Goal: Information Seeking & Learning: Learn about a topic

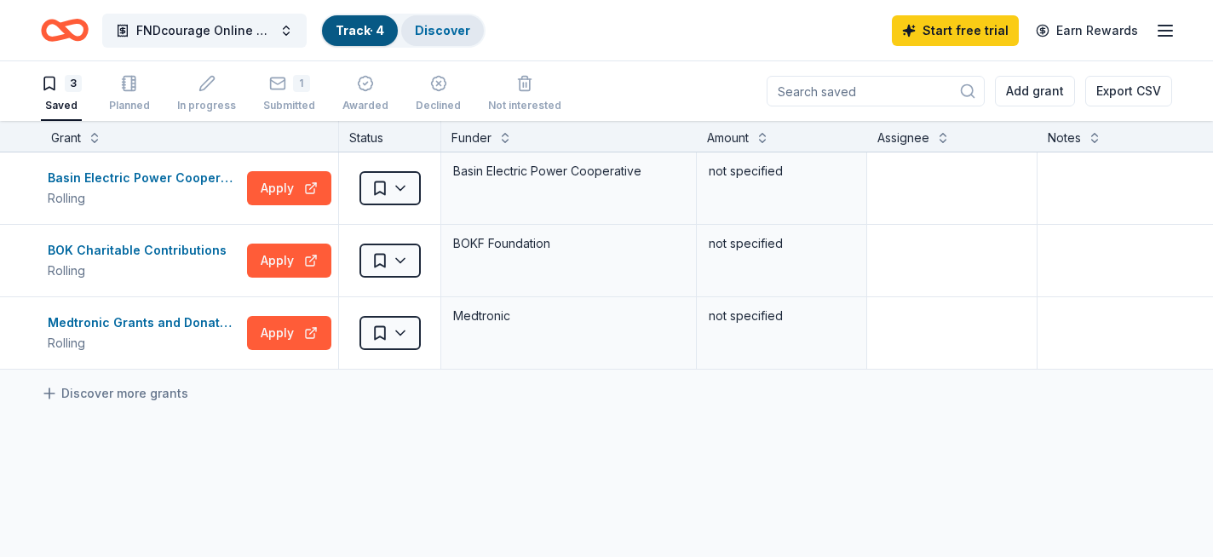
click at [449, 30] on link "Discover" at bounding box center [442, 30] width 55 height 14
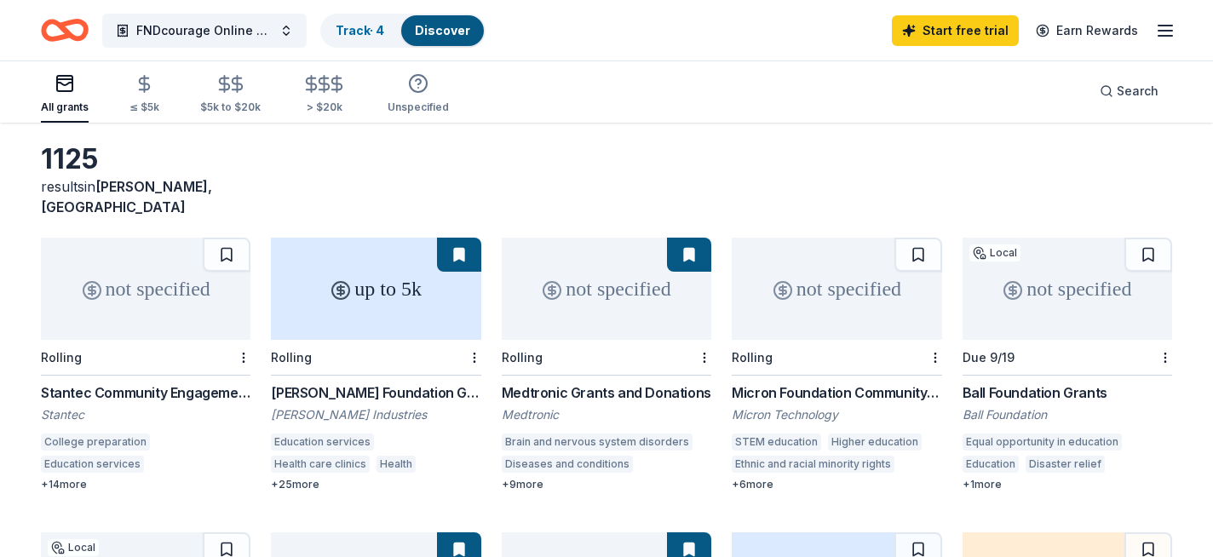
scroll to position [86, 0]
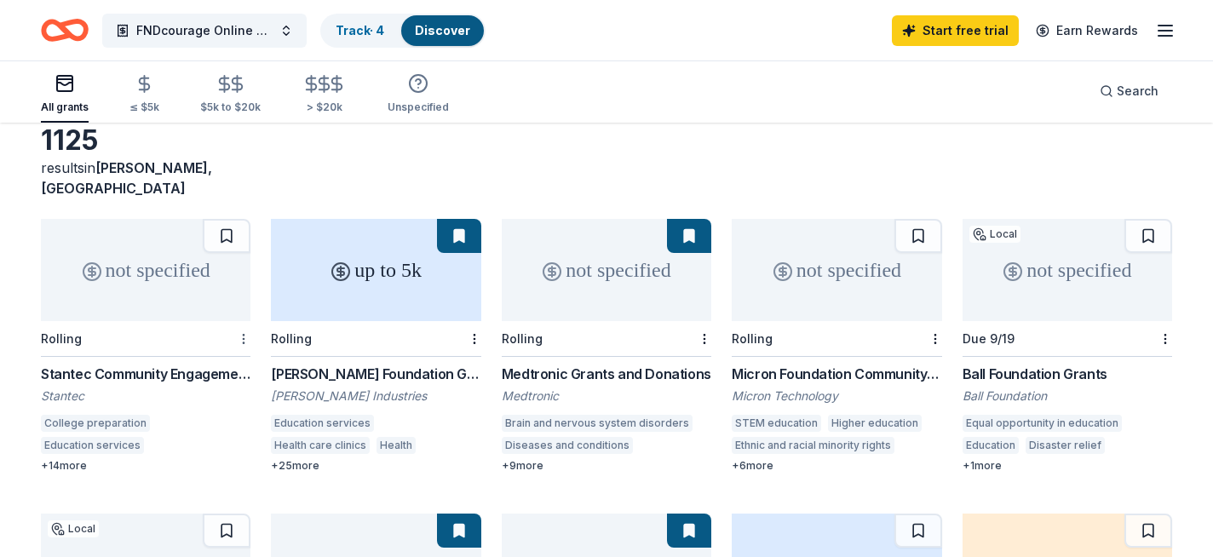
click at [244, 320] on html "FNDcourage Online Course Track · 4 Discover Start free trial Earn Rewards All g…" at bounding box center [606, 192] width 1213 height 557
click at [221, 348] on div "Not interested" at bounding box center [190, 348] width 114 height 31
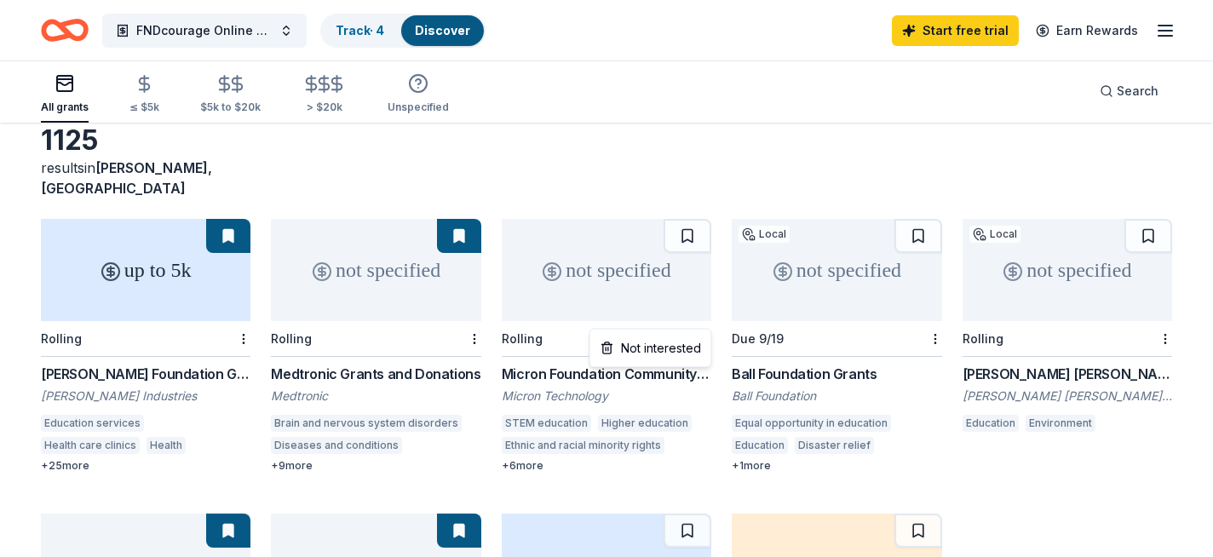
click at [705, 315] on html "FNDcourage Online Course Track · 4 Discover Start free trial Earn Rewards All g…" at bounding box center [606, 192] width 1213 height 557
click at [689, 349] on div "Not interested" at bounding box center [651, 348] width 114 height 31
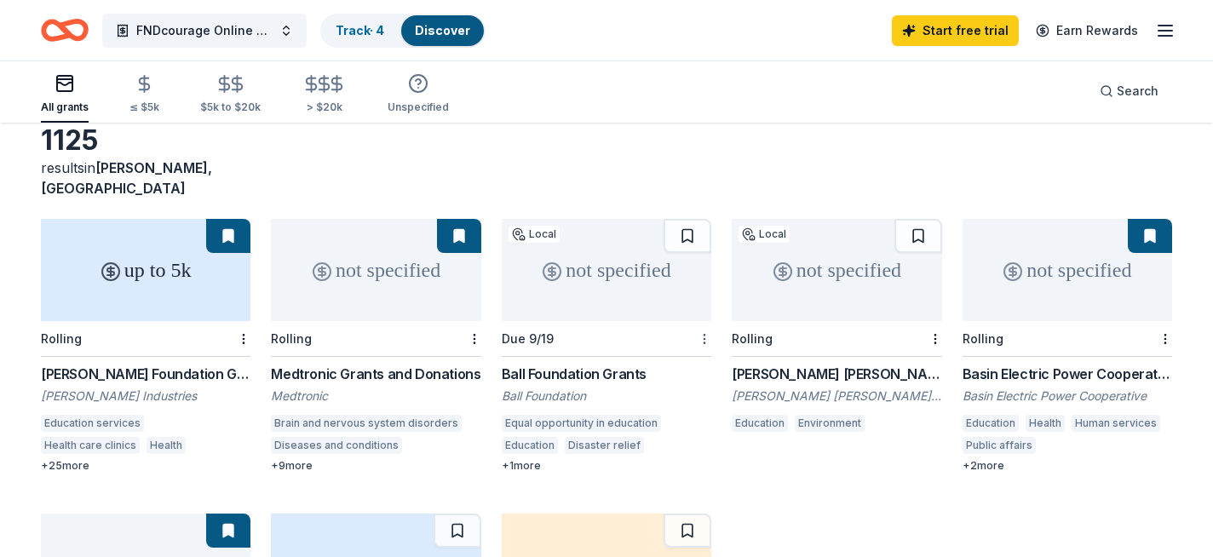
click at [704, 321] on html "FNDcourage Online Course Track · 4 Discover Start free trial Earn Rewards All g…" at bounding box center [606, 192] width 1213 height 557
click at [677, 348] on div "Not interested" at bounding box center [651, 348] width 114 height 31
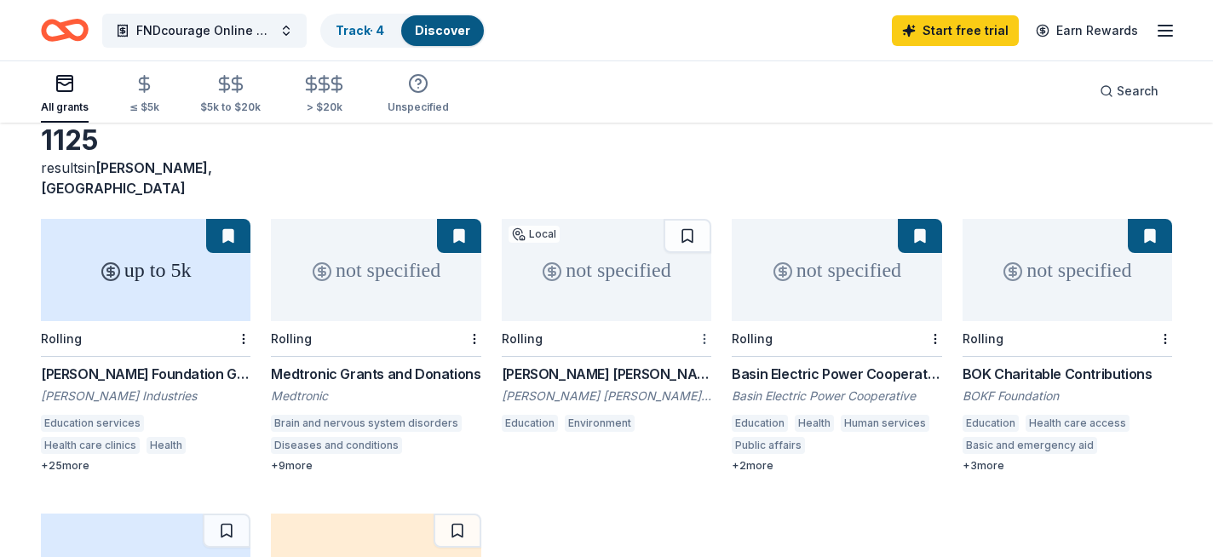
click at [706, 315] on html "FNDcourage Online Course Track · 4 Discover Start free trial Earn Rewards All g…" at bounding box center [606, 192] width 1213 height 557
click at [660, 350] on div "Not interested" at bounding box center [651, 348] width 114 height 31
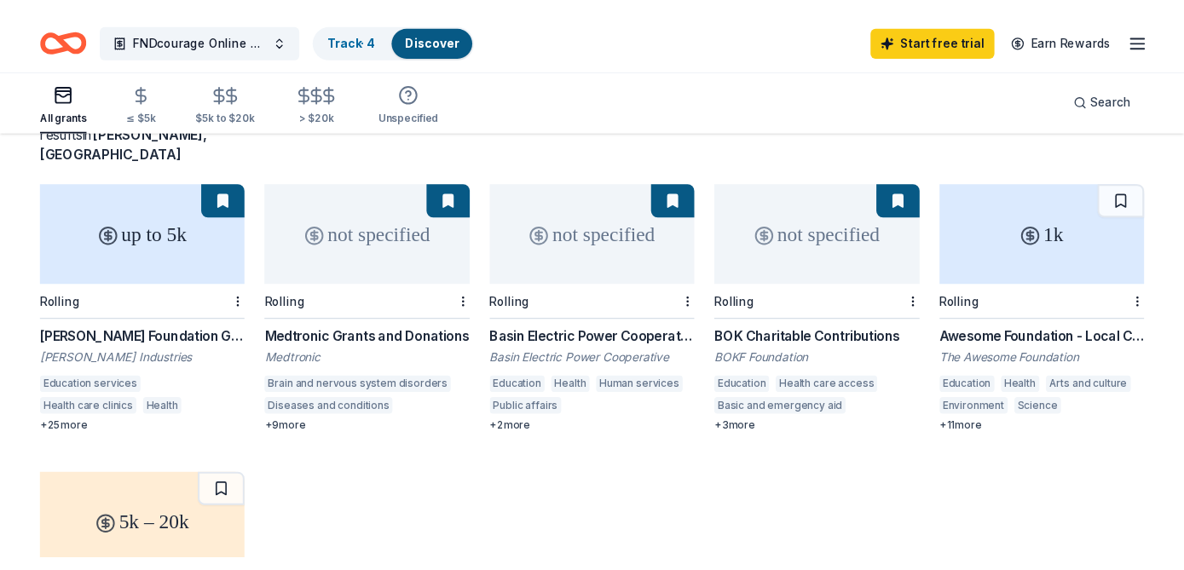
scroll to position [136, 0]
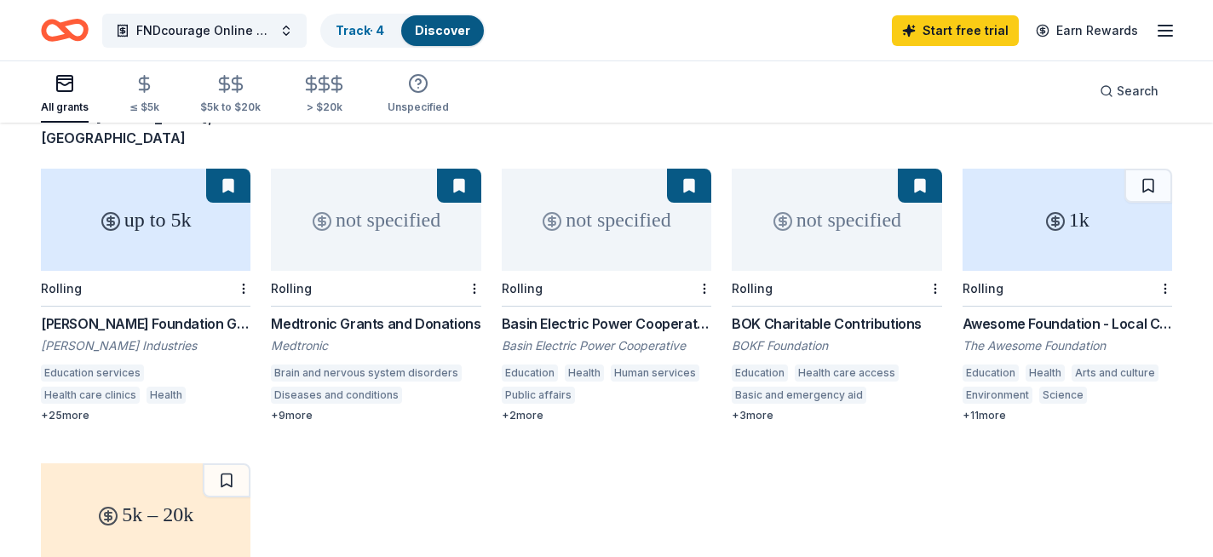
click at [993, 409] on div "+ 11 more" at bounding box center [1068, 416] width 210 height 14
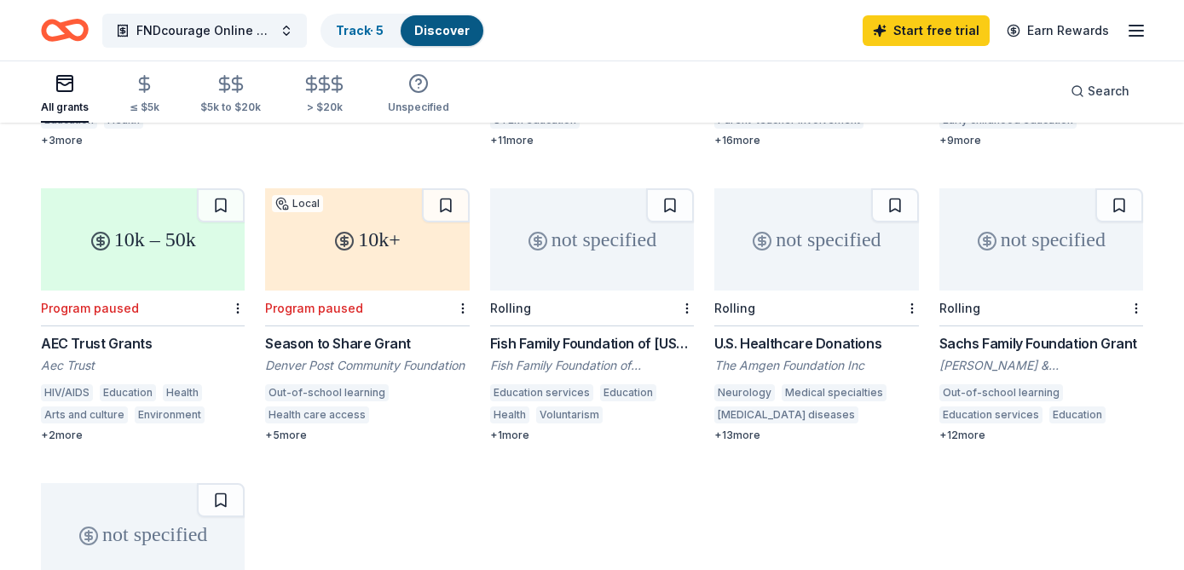
scroll to position [724, 0]
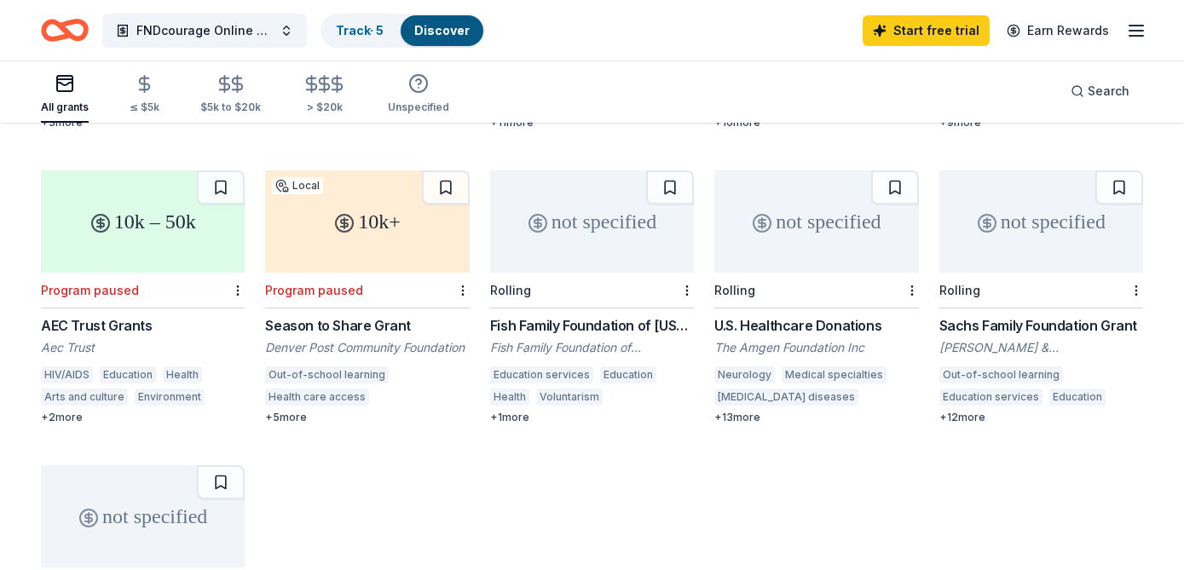
click at [808, 315] on div "U.S. Healthcare Donations" at bounding box center [816, 325] width 204 height 20
click at [903, 170] on button at bounding box center [895, 187] width 48 height 34
click at [639, 308] on div "Not interested" at bounding box center [633, 300] width 114 height 31
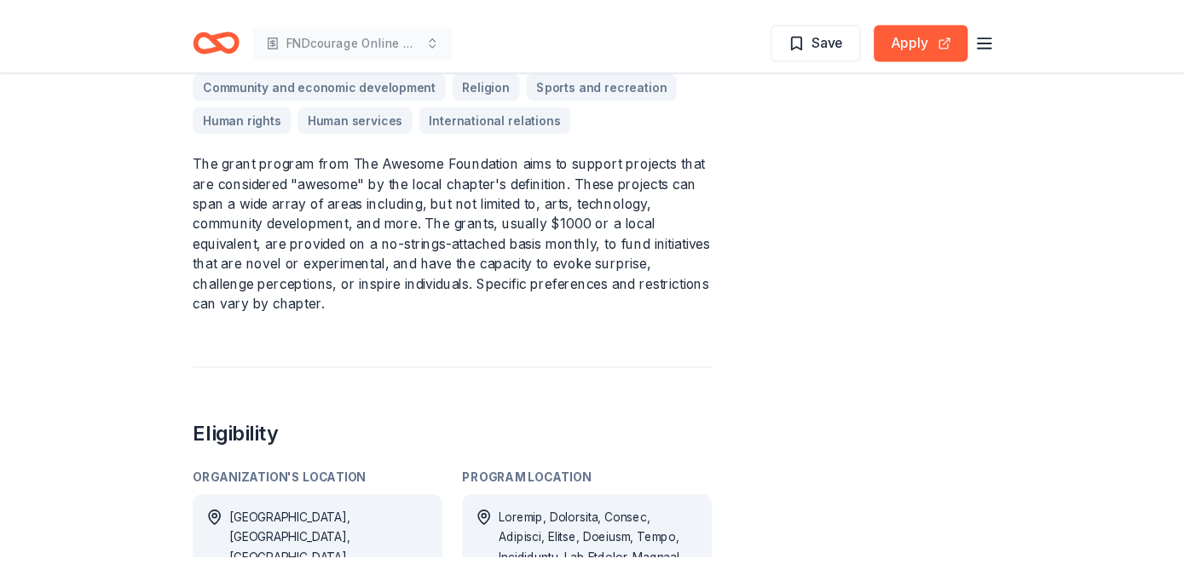
scroll to position [657, 0]
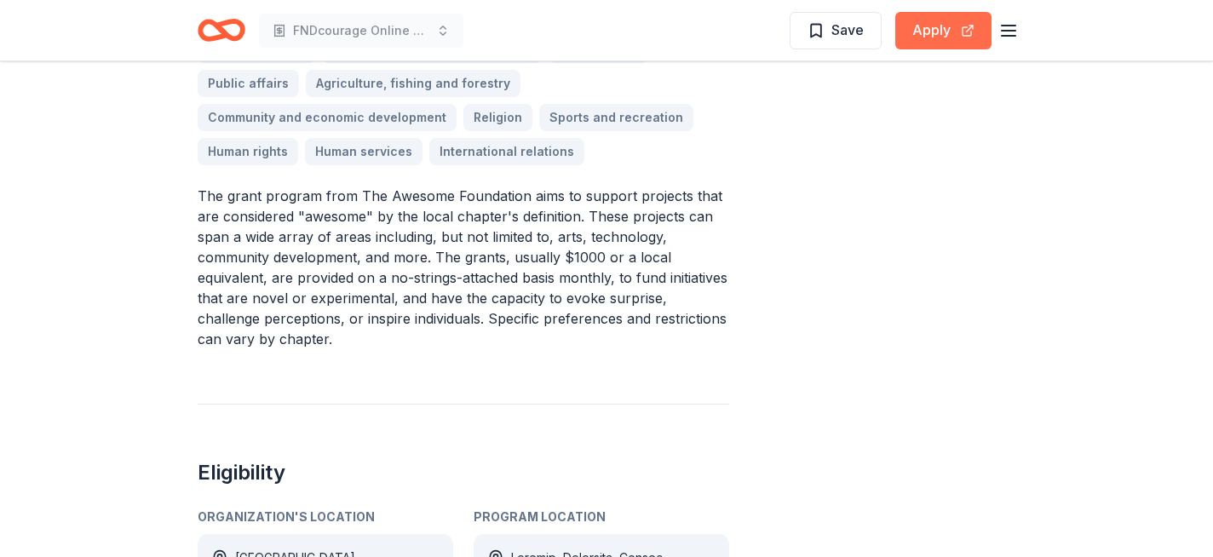
click at [940, 44] on button "Apply" at bounding box center [944, 30] width 96 height 37
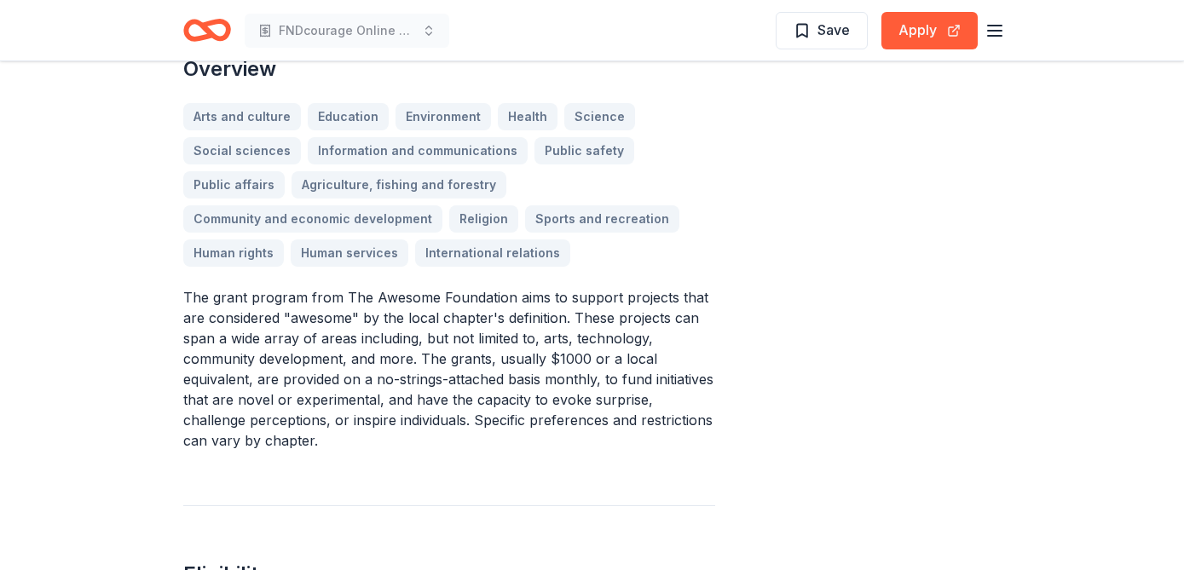
scroll to position [500, 0]
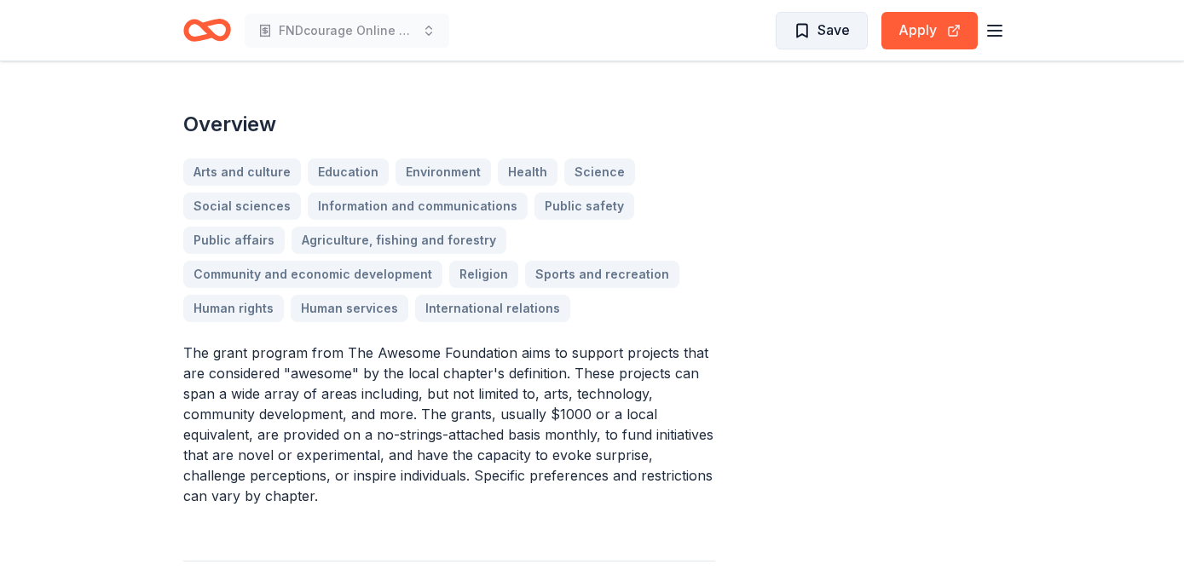
click at [802, 35] on span "Save" at bounding box center [821, 30] width 56 height 22
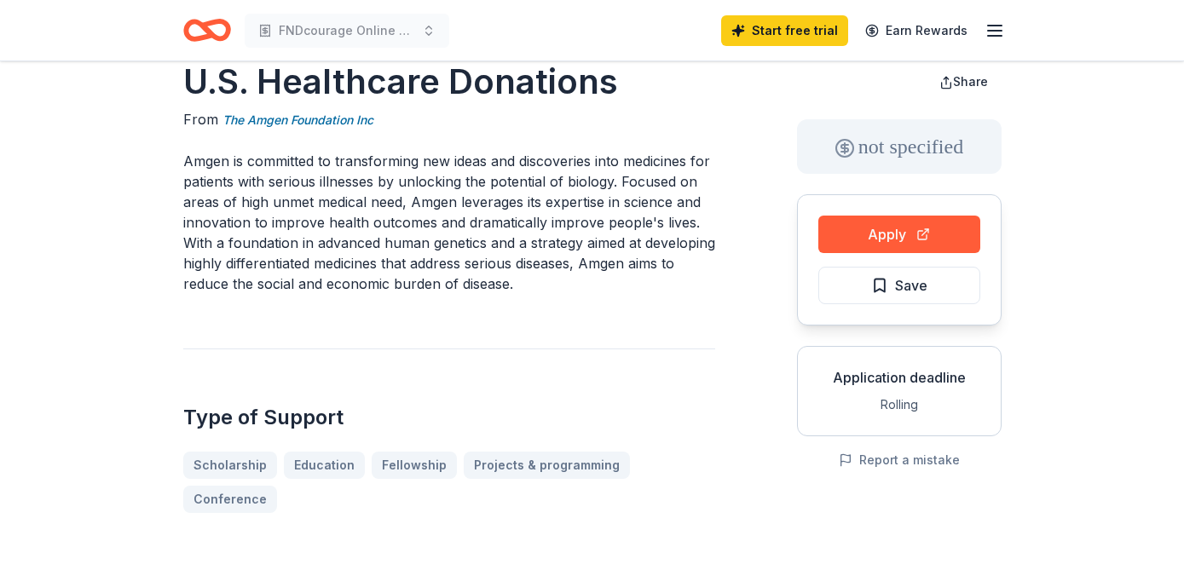
scroll to position [38, 0]
drag, startPoint x: 455, startPoint y: 161, endPoint x: 587, endPoint y: 194, distance: 136.2
click at [587, 194] on p "Amgen is committed to transforming new ideas and discoveries into medicines for…" at bounding box center [449, 221] width 532 height 143
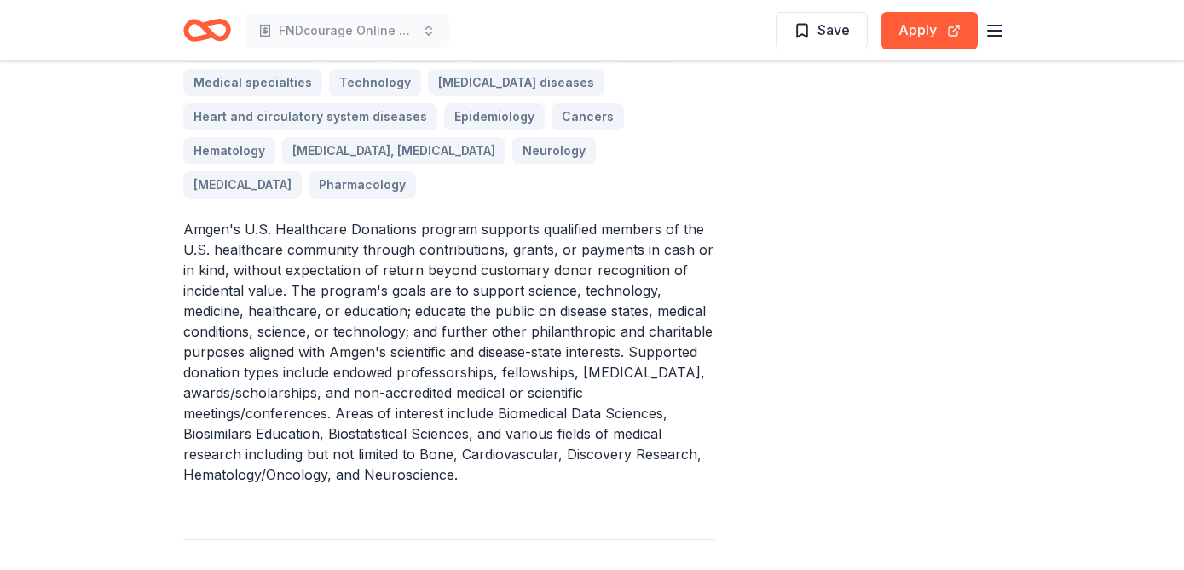
scroll to position [623, 0]
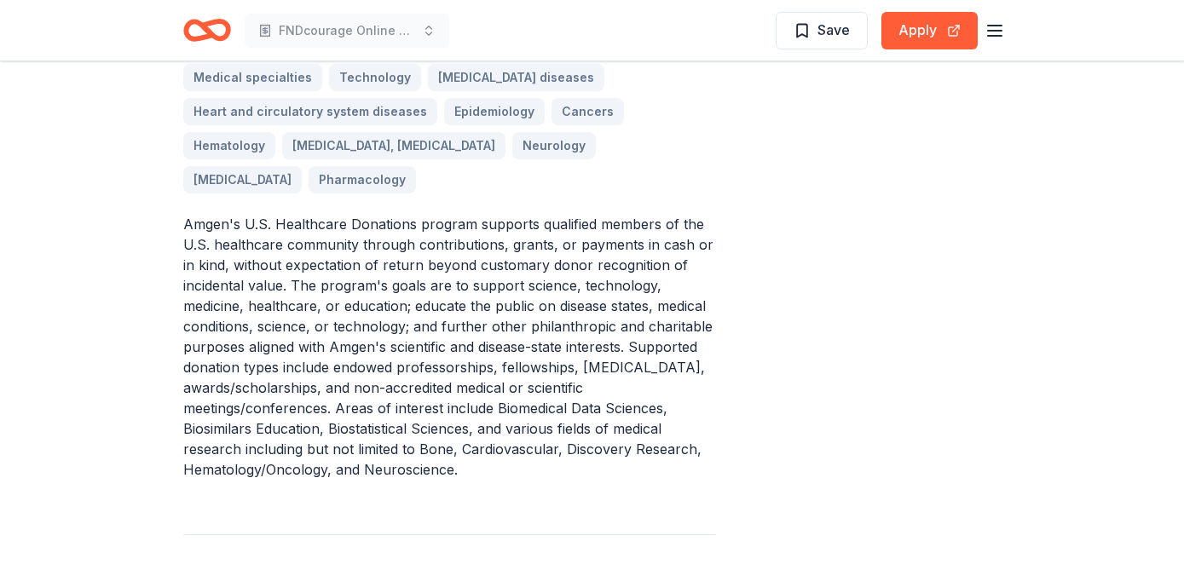
drag, startPoint x: 308, startPoint y: 187, endPoint x: 470, endPoint y: 207, distance: 164.0
click at [470, 214] on p "Amgen's U.S. Healthcare Donations program supports qualified members of the U.S…" at bounding box center [449, 347] width 532 height 266
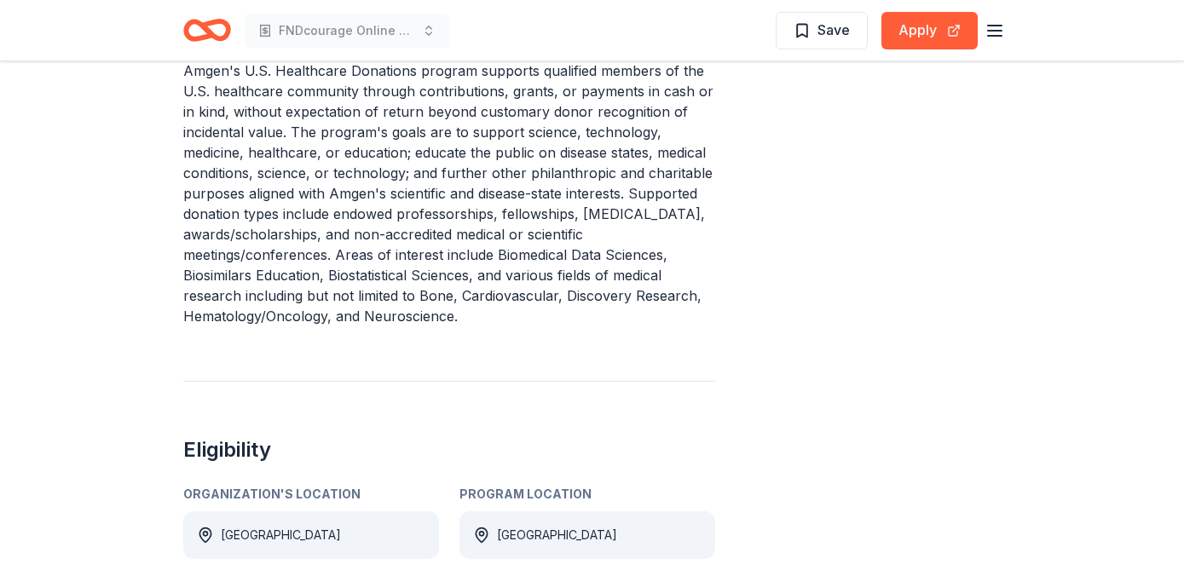
scroll to position [790, 0]
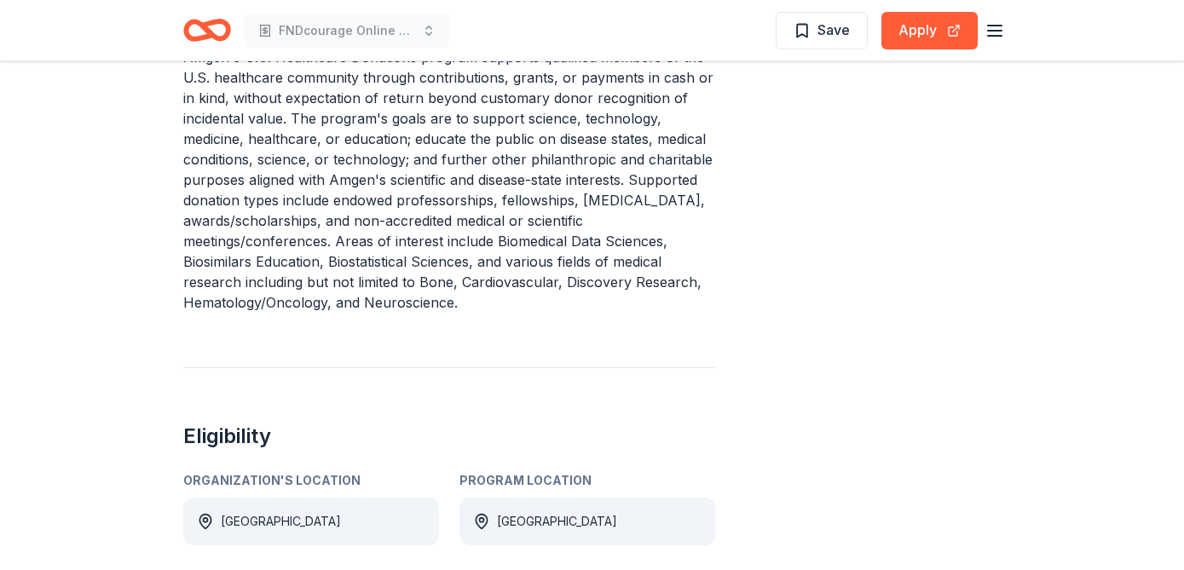
drag, startPoint x: 486, startPoint y: 84, endPoint x: 648, endPoint y: 89, distance: 162.9
click at [649, 89] on p "Amgen's U.S. Healthcare Donations program supports qualified members of the U.S…" at bounding box center [449, 180] width 532 height 266
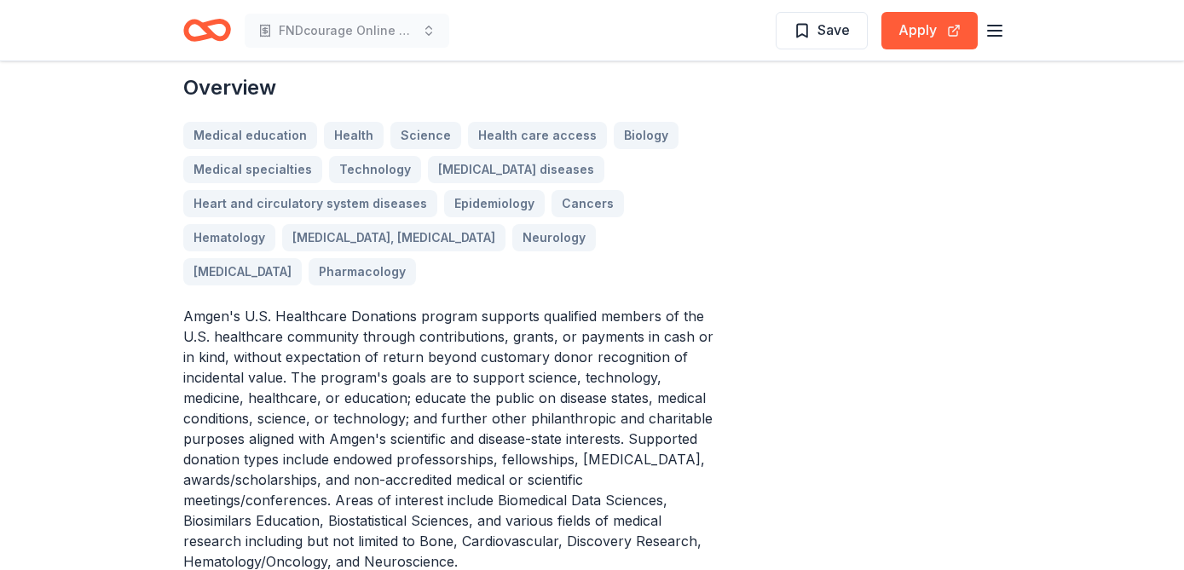
scroll to position [0, 0]
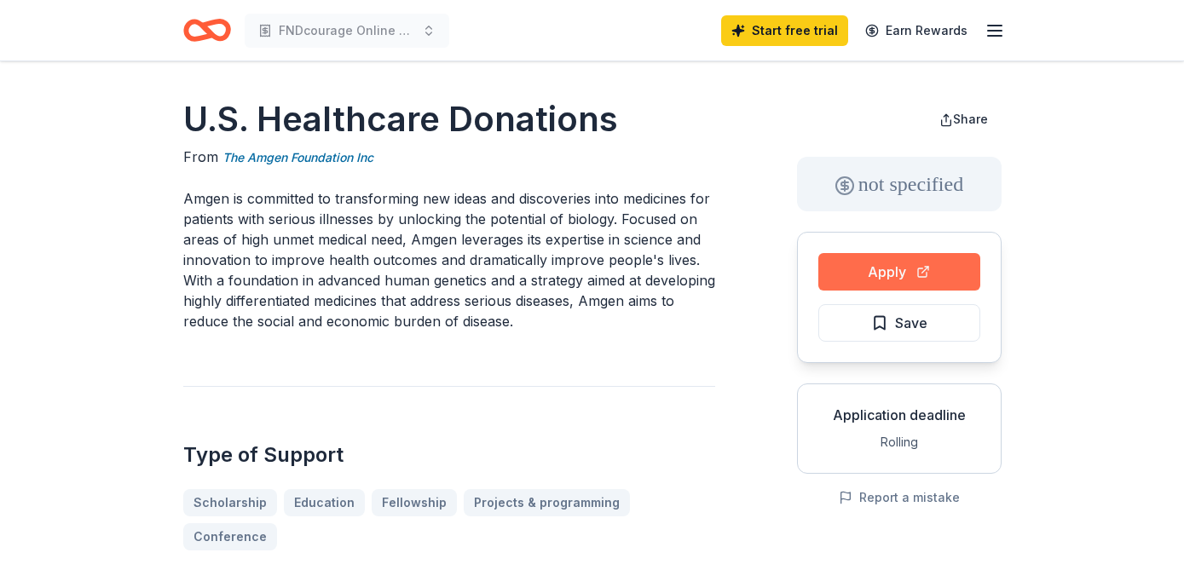
click at [885, 275] on button "Apply" at bounding box center [899, 271] width 162 height 37
